Goal: Communication & Community: Answer question/provide support

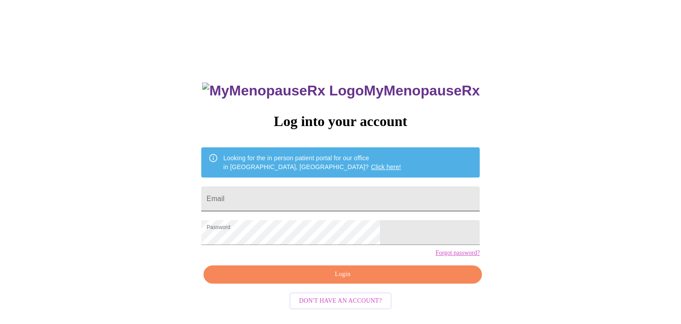
click at [290, 199] on input "Email" at bounding box center [340, 198] width 278 height 25
type input "[EMAIL_ADDRESS][DOMAIN_NAME]"
click at [332, 280] on span "Login" at bounding box center [343, 274] width 258 height 11
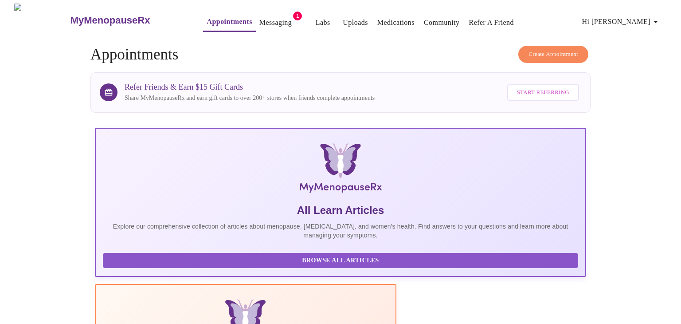
click at [259, 18] on link "Messaging" at bounding box center [275, 22] width 32 height 12
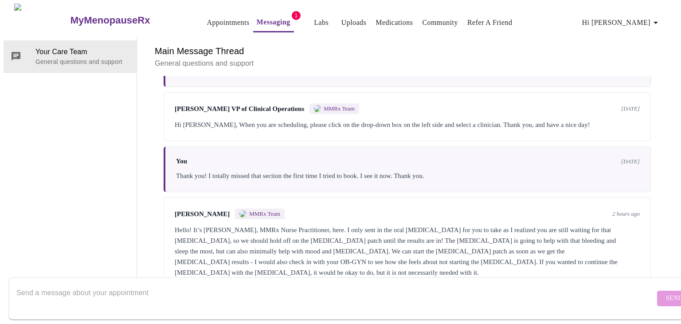
scroll to position [92, 0]
click at [197, 285] on textarea "Send a message about your appointment" at bounding box center [335, 298] width 638 height 28
click at [197, 285] on textarea "Hi [PERSON_NAME]," at bounding box center [335, 298] width 638 height 28
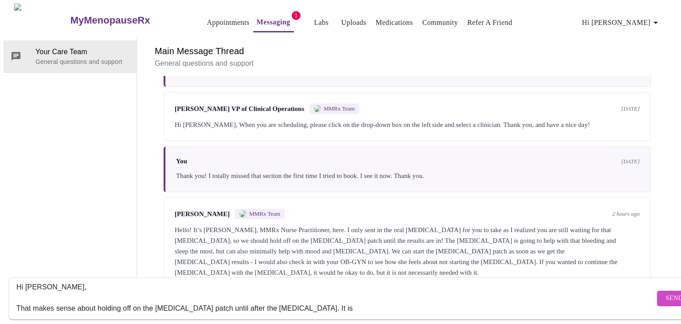
click at [202, 305] on div "Hi [PERSON_NAME], That makes sense about holding off on the [MEDICAL_DATA] patc…" at bounding box center [335, 298] width 638 height 34
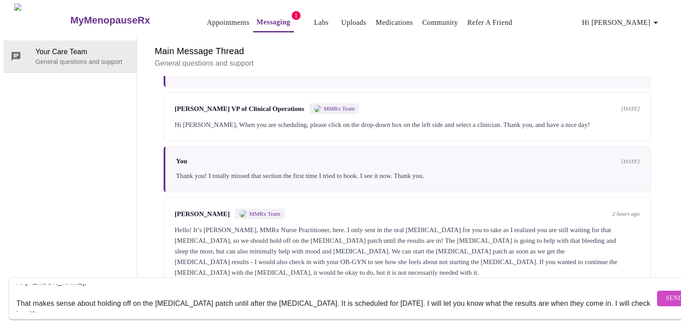
scroll to position [16, 0]
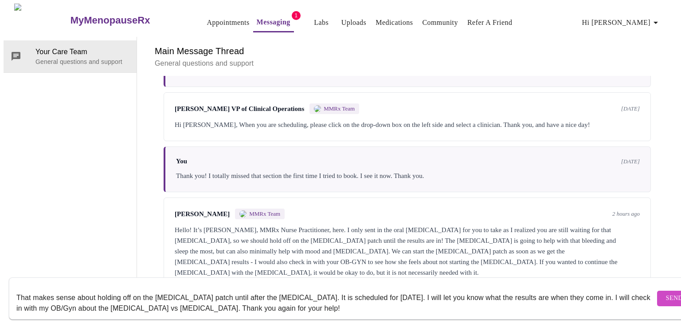
type textarea "Hi [PERSON_NAME], That makes sense about holding off on the [MEDICAL_DATA] patc…"
click at [666, 292] on span "Send" at bounding box center [674, 297] width 17 height 11
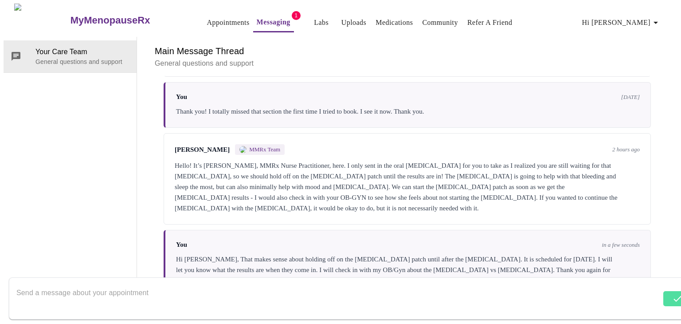
scroll to position [156, 0]
